Goal: Check status

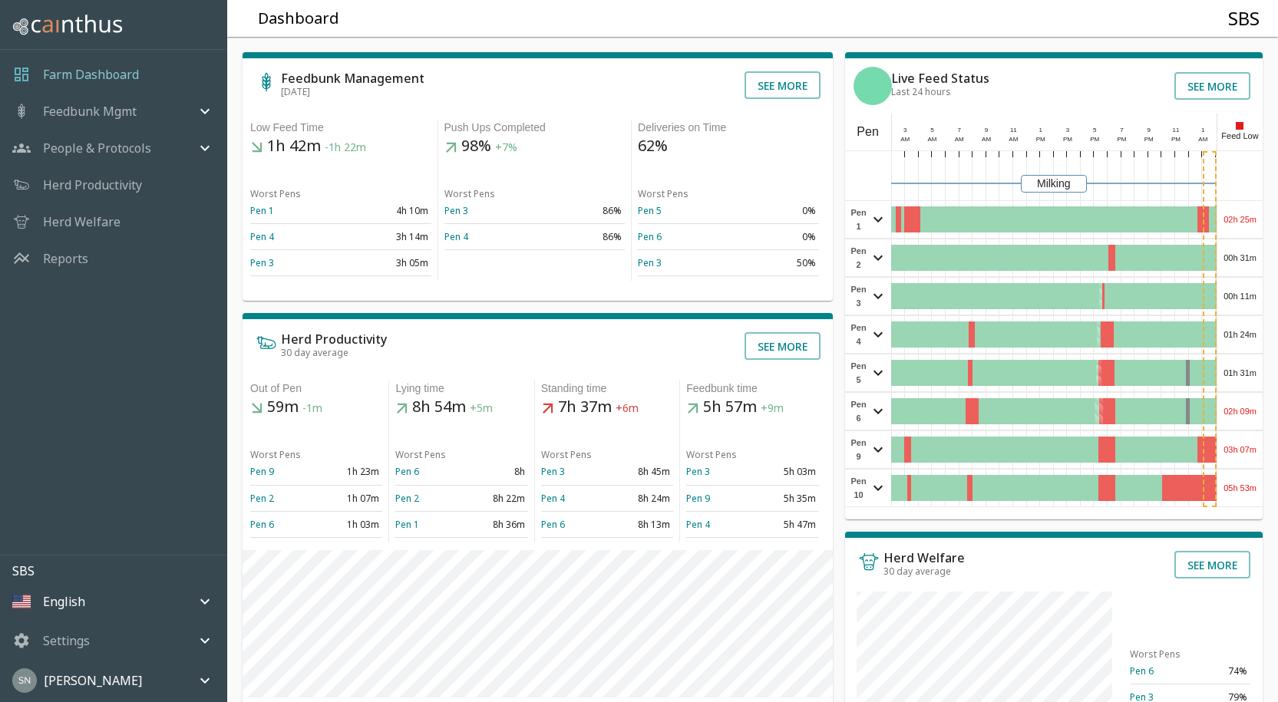
click at [1240, 219] on div "02h 25m" at bounding box center [1239, 219] width 45 height 37
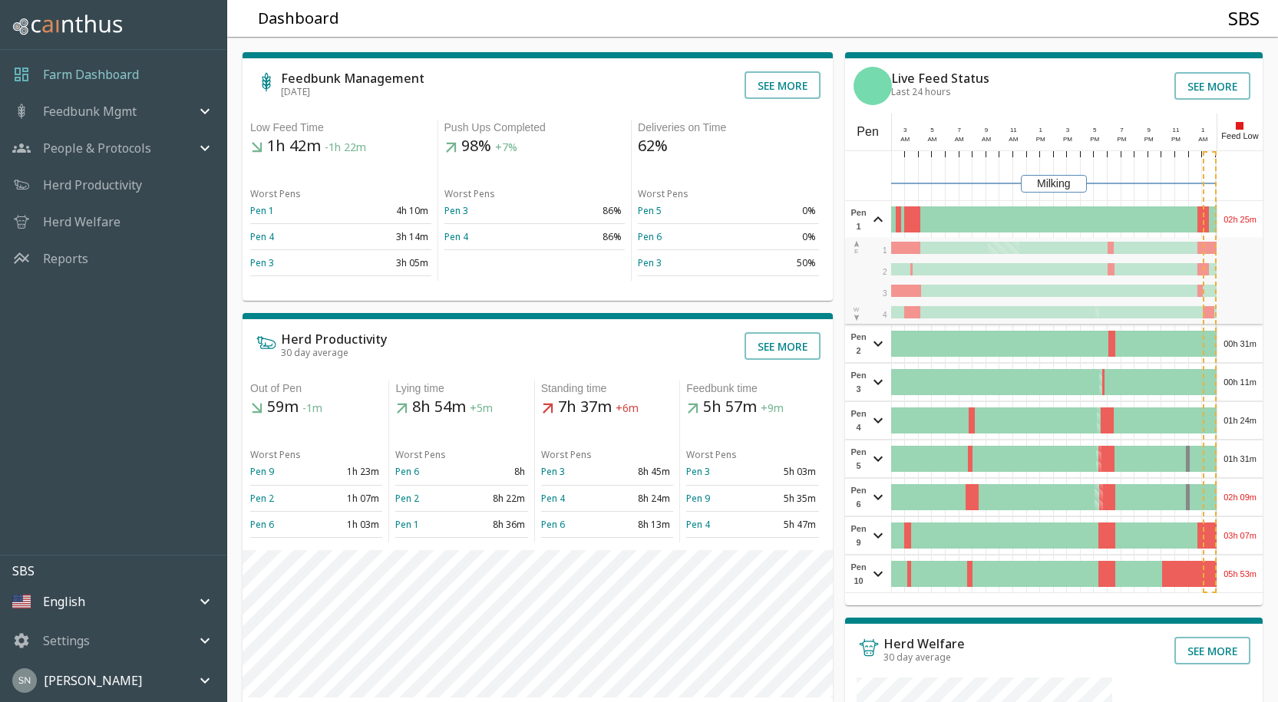
click at [1240, 219] on div "02h 25m" at bounding box center [1239, 219] width 45 height 37
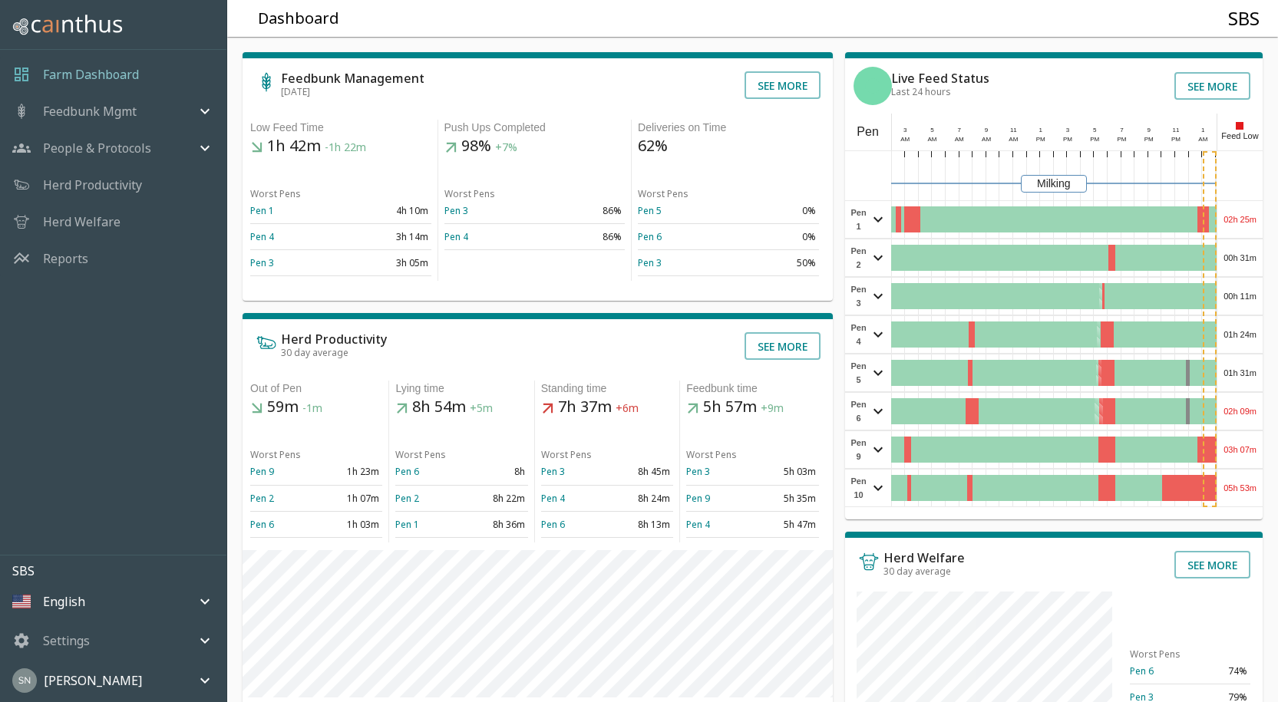
click at [1241, 220] on div "02h 25m" at bounding box center [1239, 219] width 45 height 37
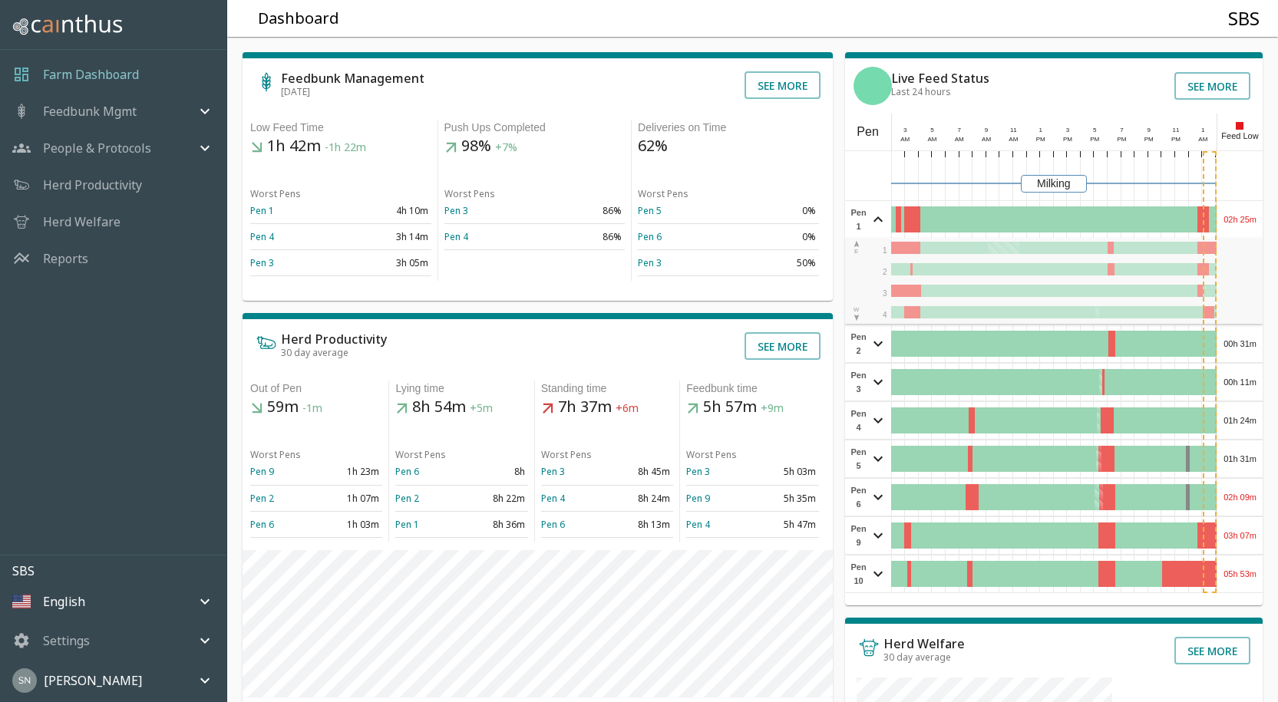
click at [1241, 220] on div "02h 25m" at bounding box center [1239, 219] width 45 height 37
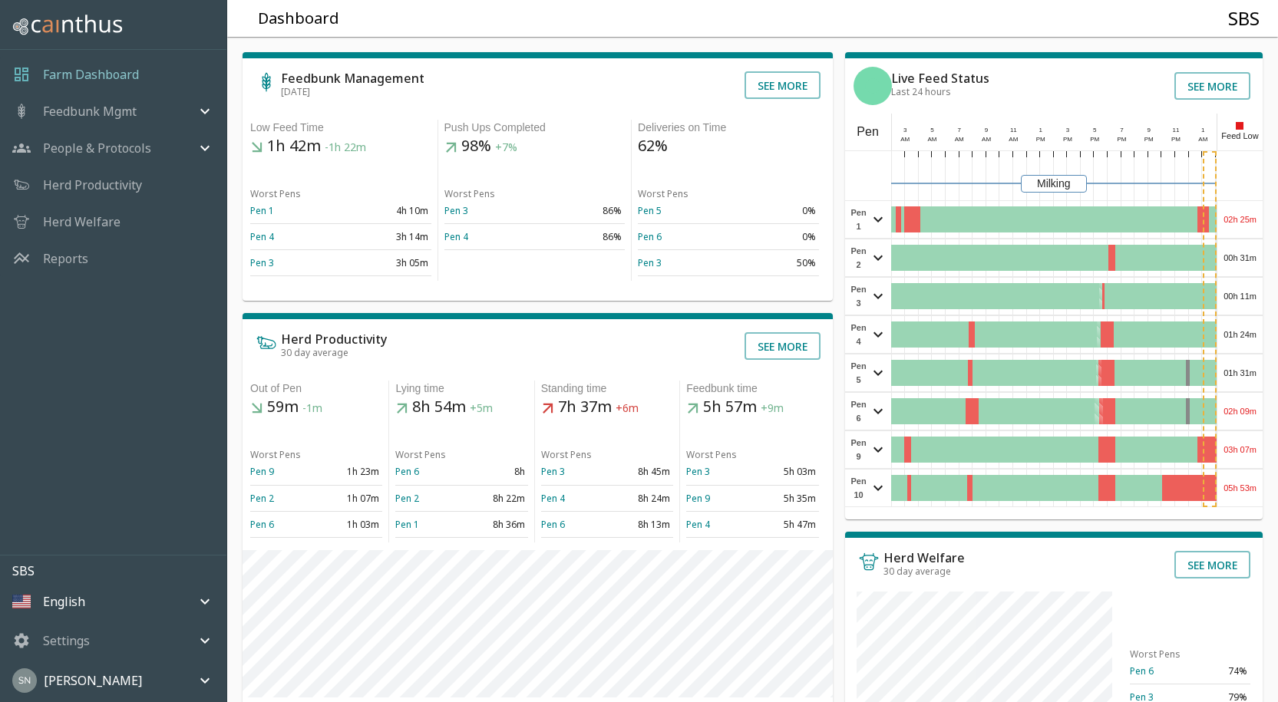
click at [1236, 254] on div "00h 31m" at bounding box center [1239, 258] width 45 height 37
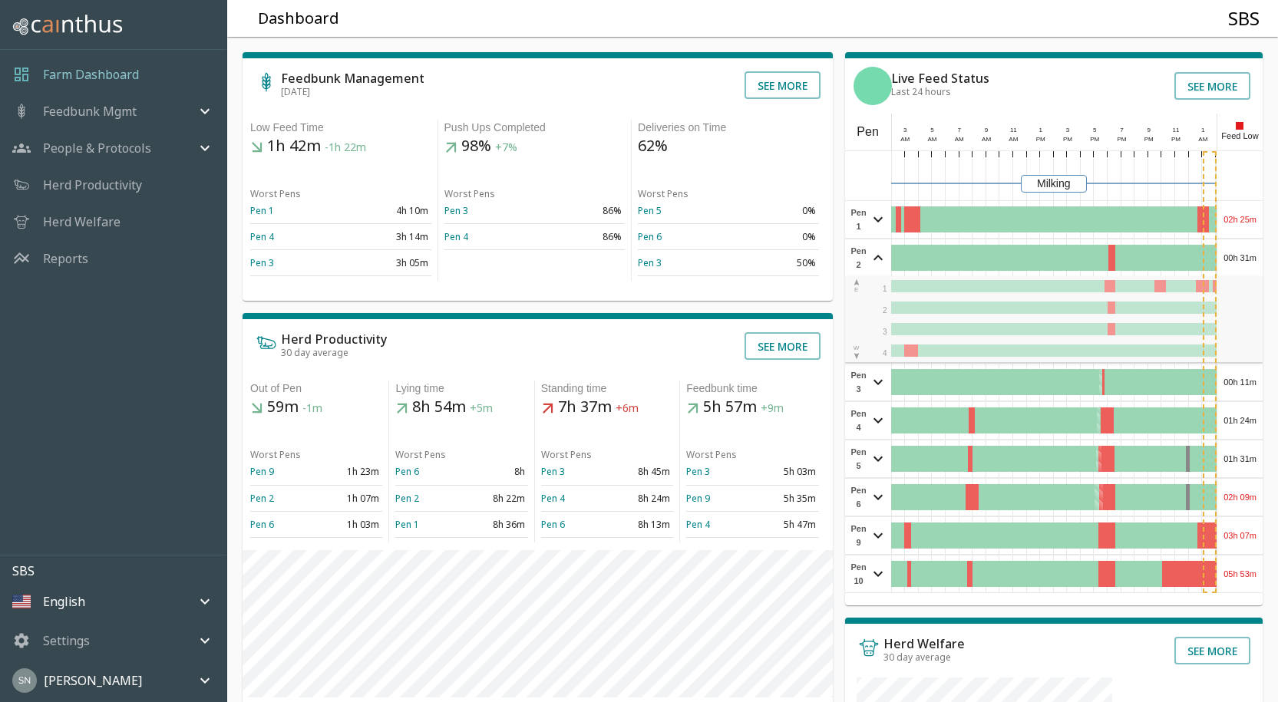
click at [1237, 254] on div "00h 31m" at bounding box center [1239, 258] width 45 height 37
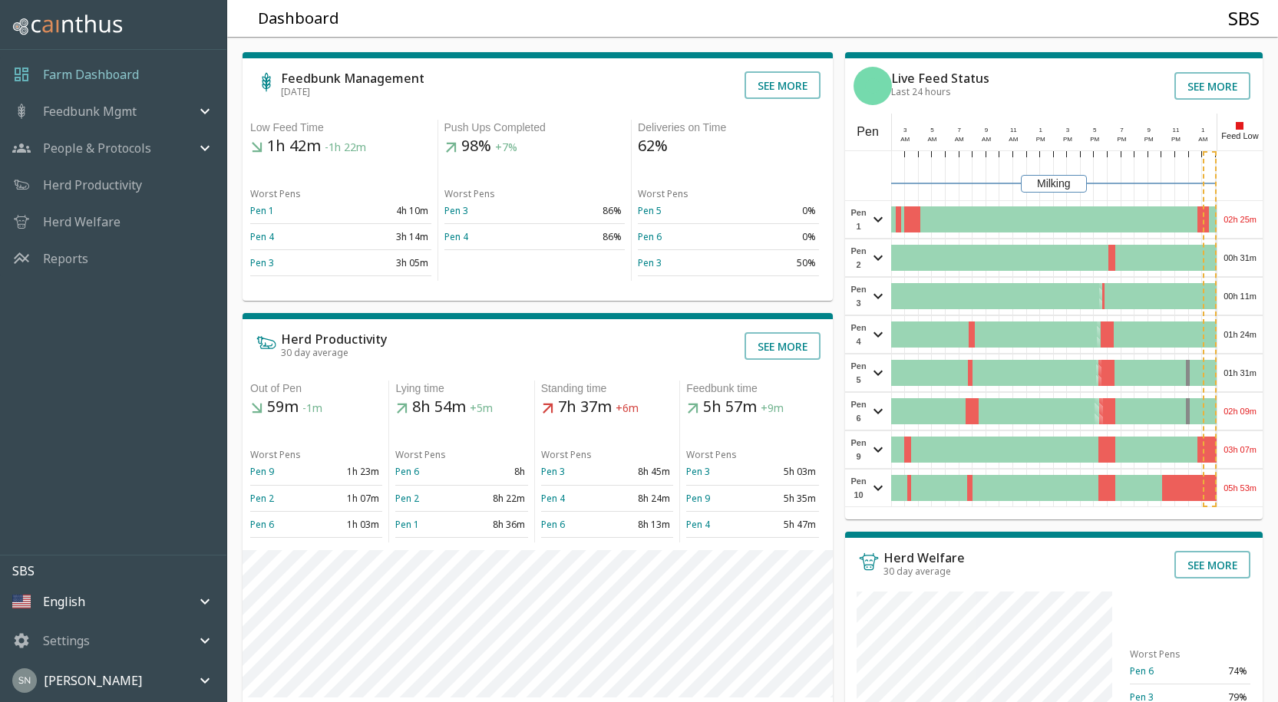
click at [1231, 299] on div "00h 11m" at bounding box center [1239, 296] width 45 height 37
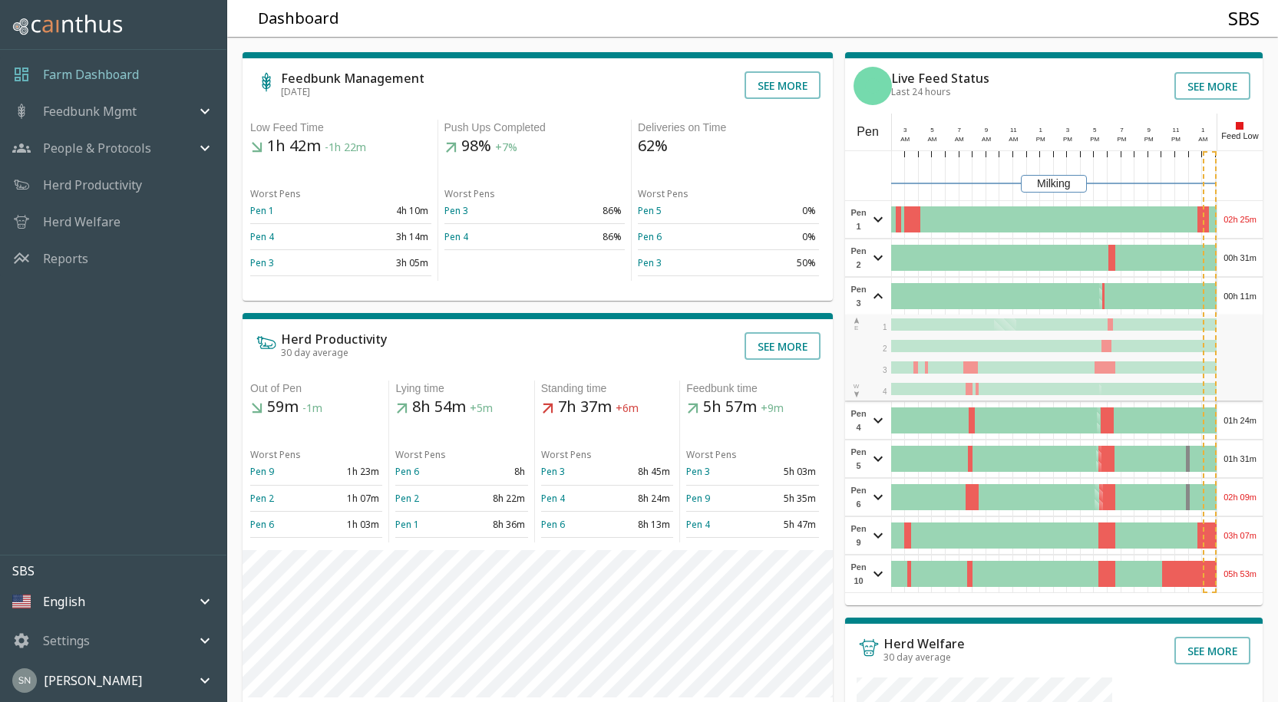
click at [1231, 299] on div "00h 11m" at bounding box center [1239, 296] width 45 height 37
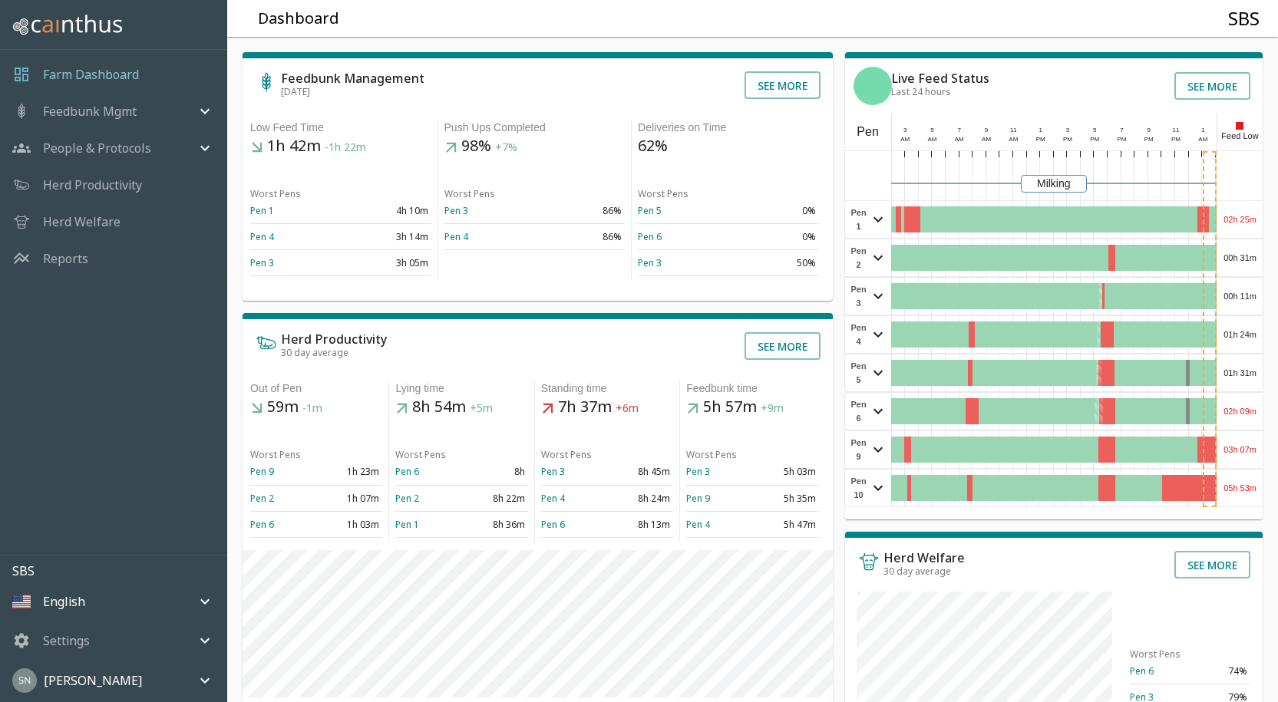
click at [1237, 334] on div "01h 24m" at bounding box center [1239, 334] width 45 height 37
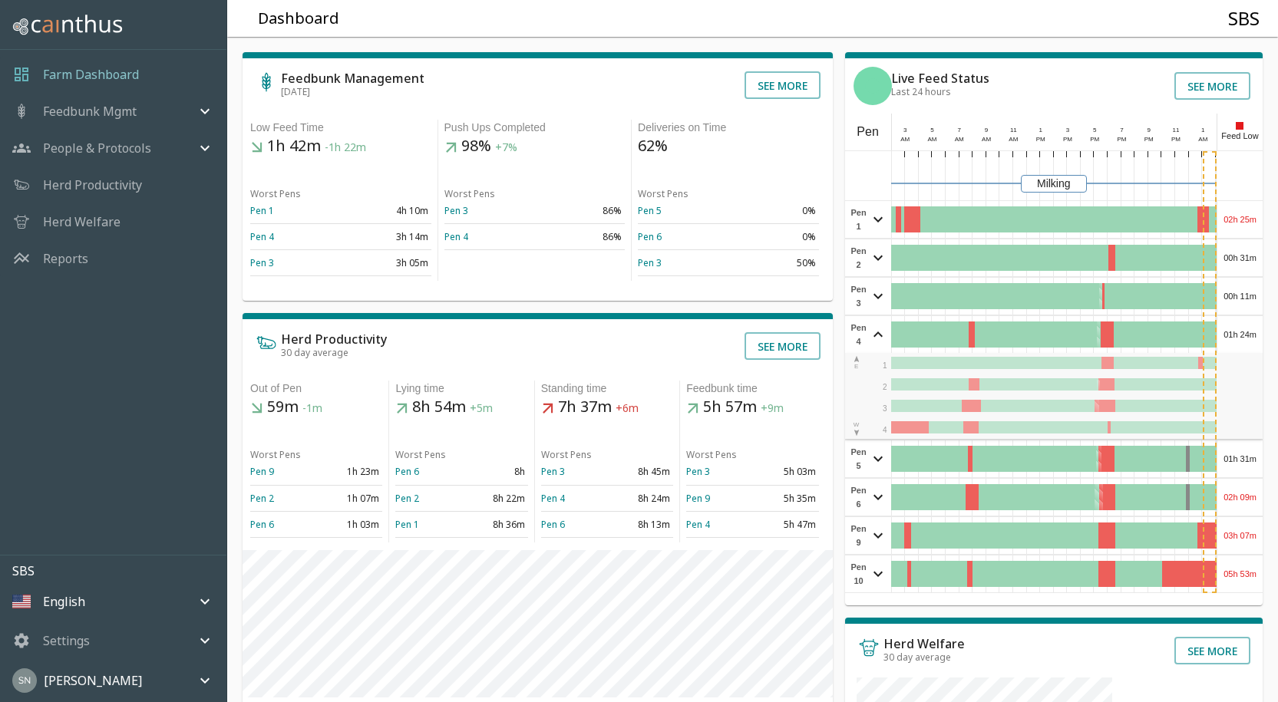
click at [1237, 333] on div "01h 24m" at bounding box center [1239, 334] width 45 height 37
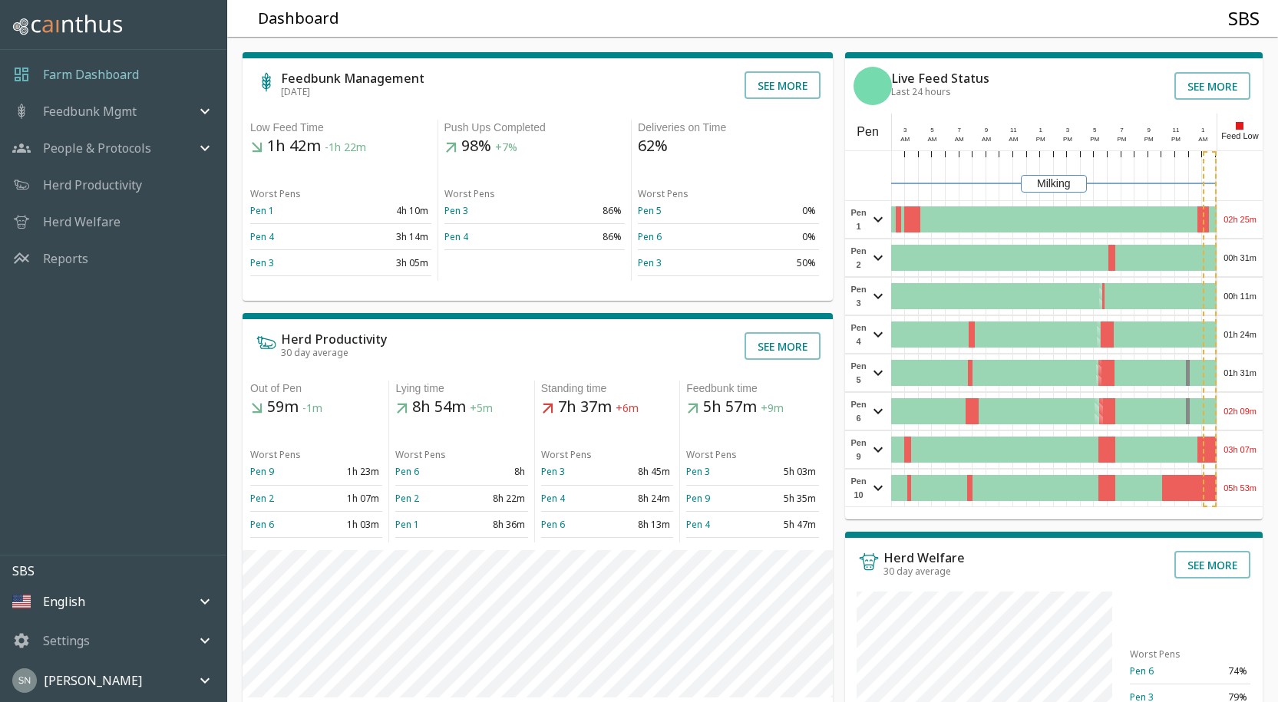
click at [1237, 372] on div "01h 31m" at bounding box center [1239, 373] width 45 height 37
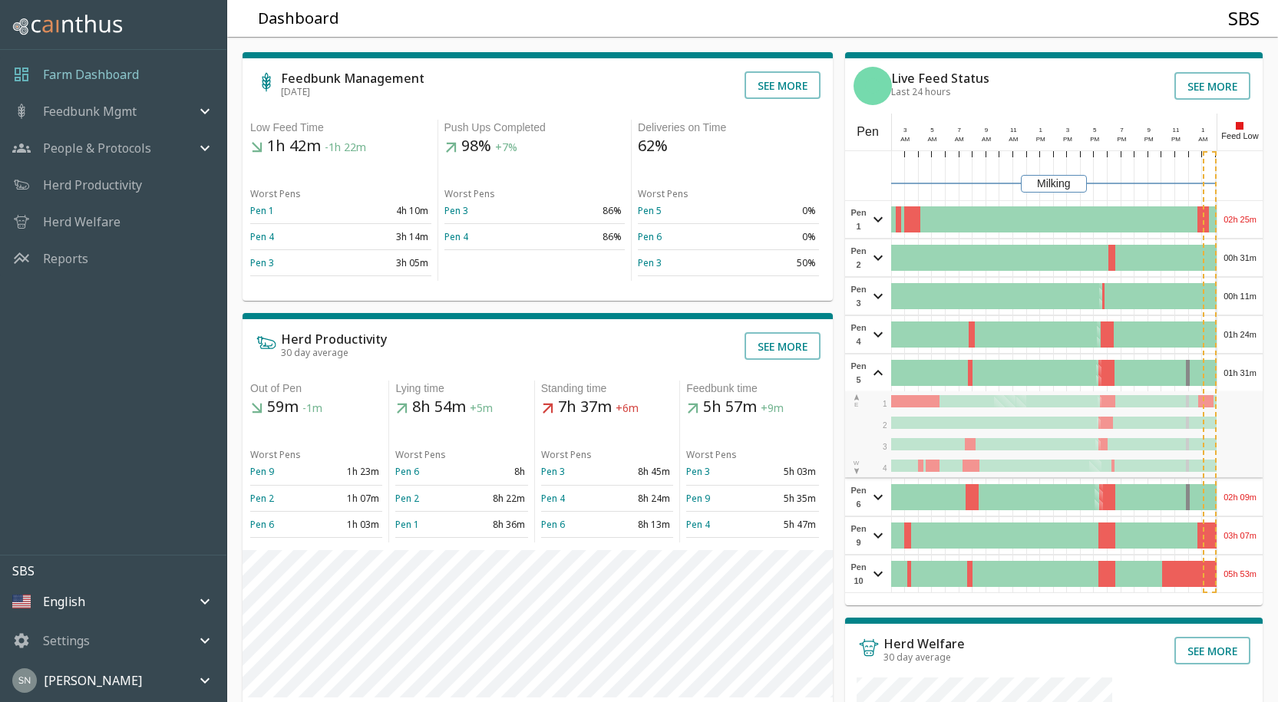
click at [1237, 372] on div "01h 31m" at bounding box center [1239, 373] width 45 height 37
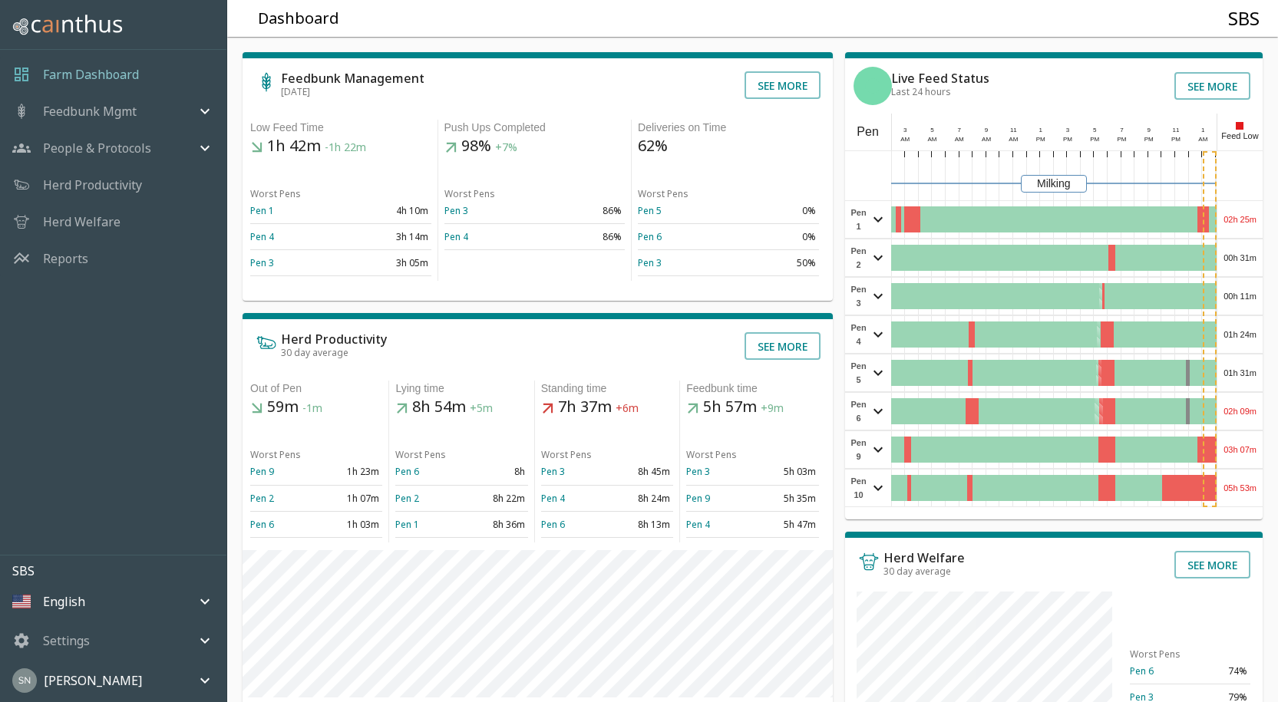
click at [1240, 402] on div "02h 09m" at bounding box center [1239, 411] width 45 height 37
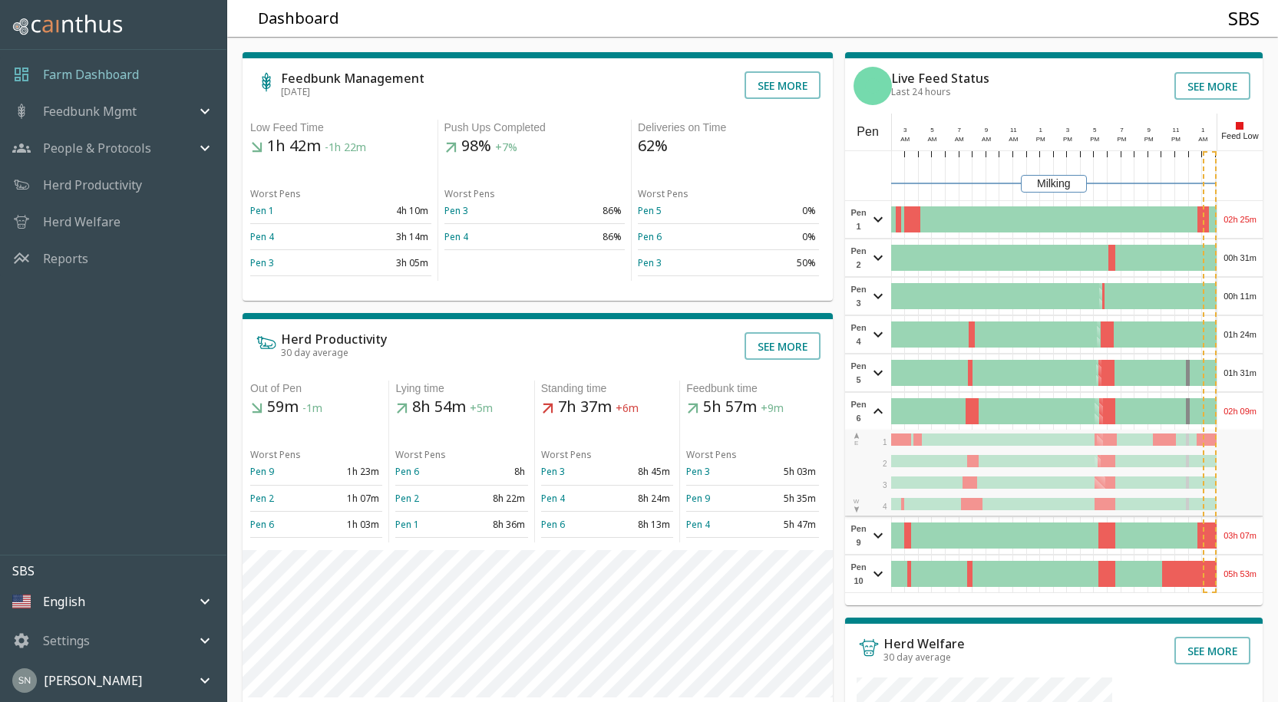
click at [1240, 402] on div "02h 09m" at bounding box center [1239, 411] width 45 height 37
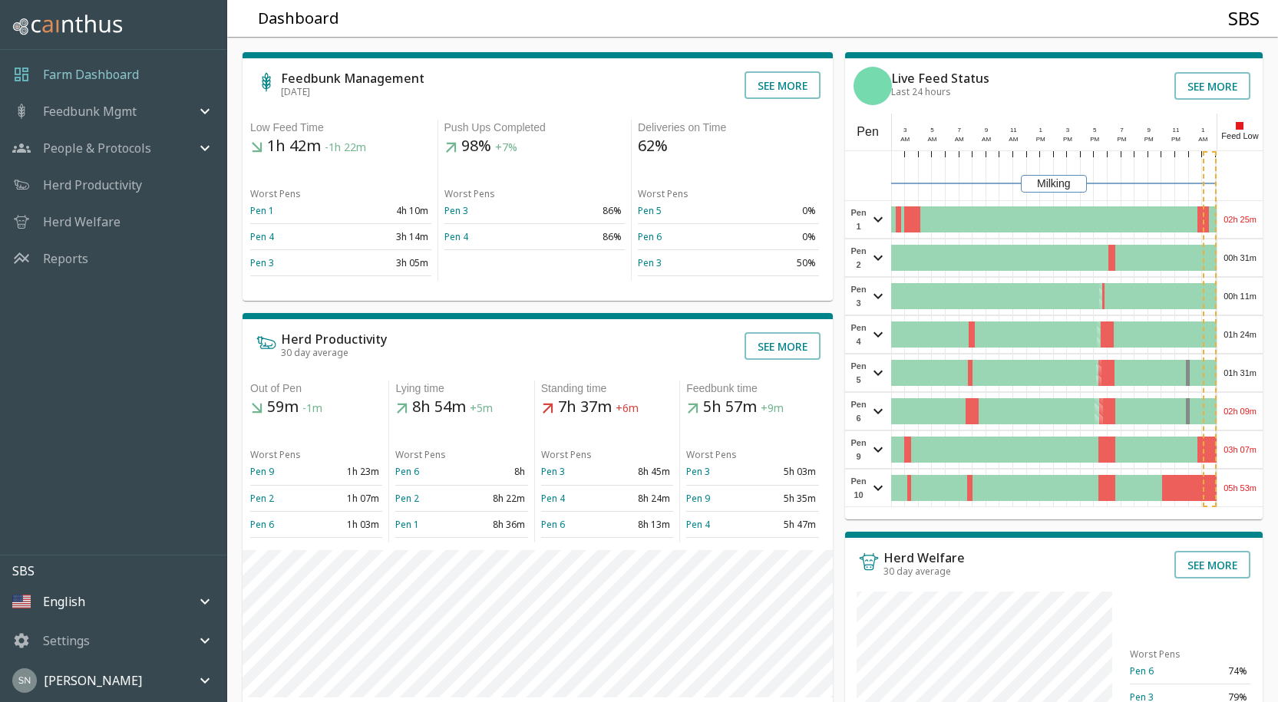
click at [1234, 451] on div "03h 07m" at bounding box center [1239, 449] width 45 height 37
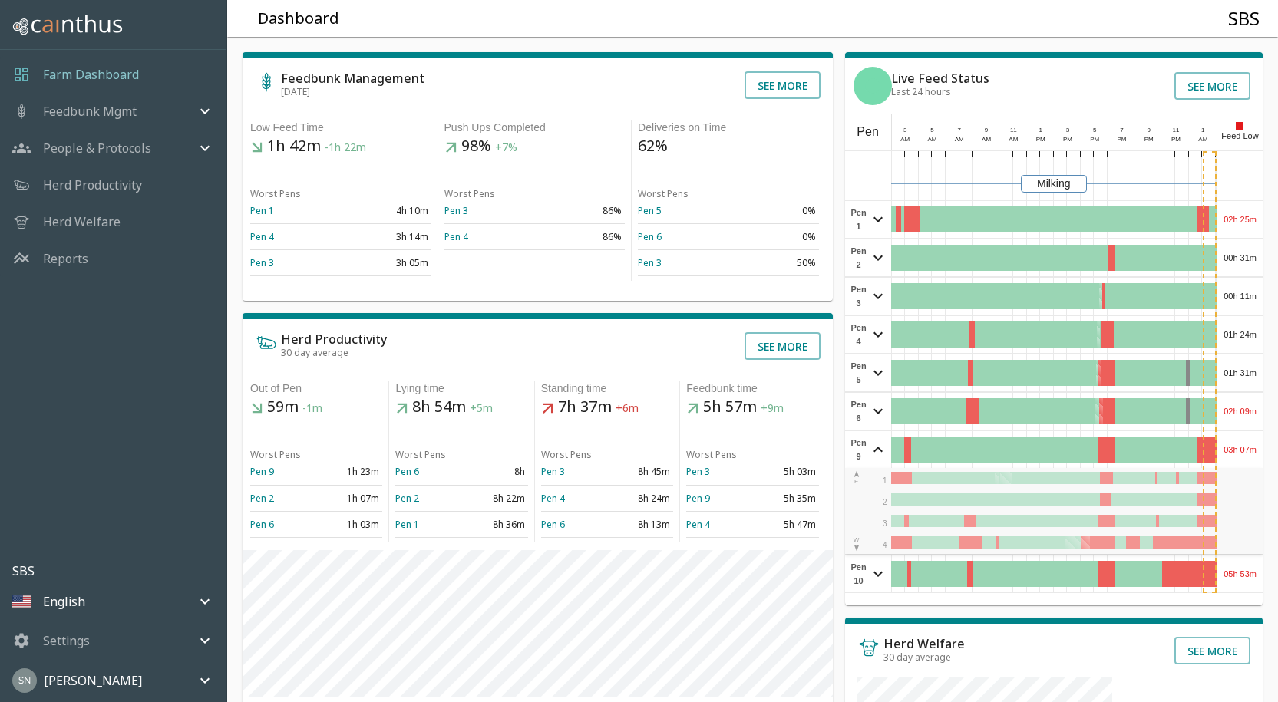
click at [1234, 448] on div "03h 07m" at bounding box center [1239, 449] width 45 height 37
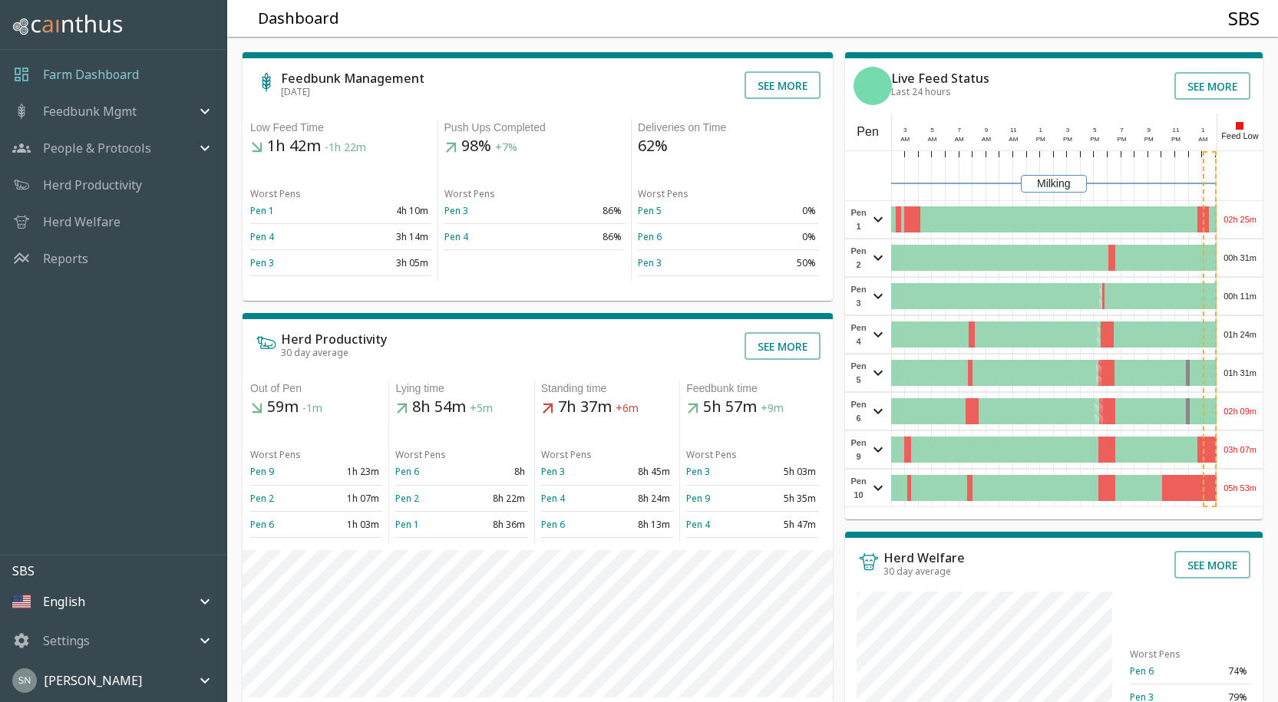
click at [1248, 486] on div "05h 53m" at bounding box center [1239, 488] width 45 height 37
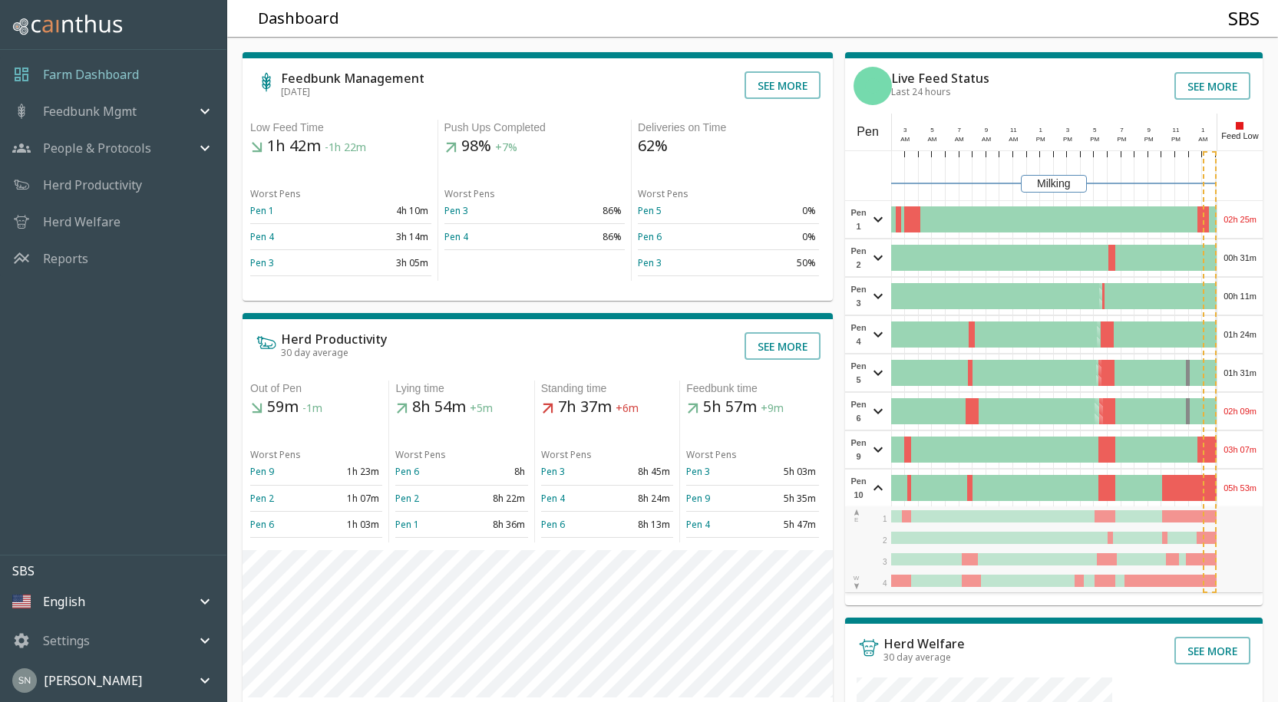
click at [1248, 486] on div "05h 53m" at bounding box center [1239, 488] width 45 height 37
